Goal: Check status: Check status

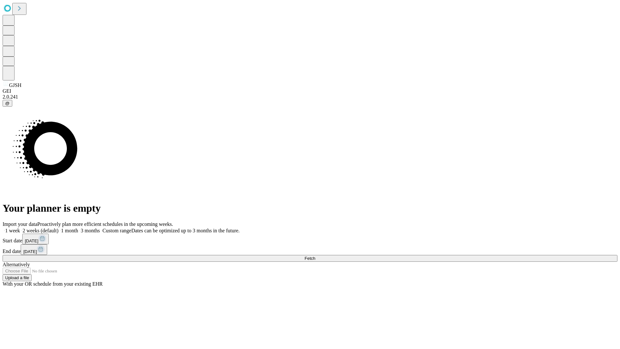
click at [315, 256] on span "Fetch" at bounding box center [309, 258] width 11 height 5
